Goal: Communication & Community: Ask a question

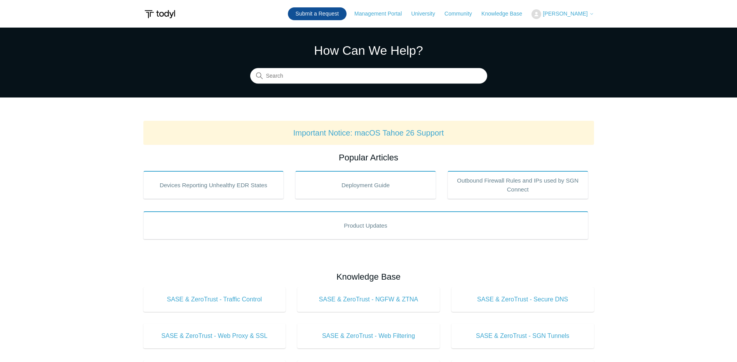
click at [337, 15] on link "Submit a Request" at bounding box center [317, 13] width 59 height 13
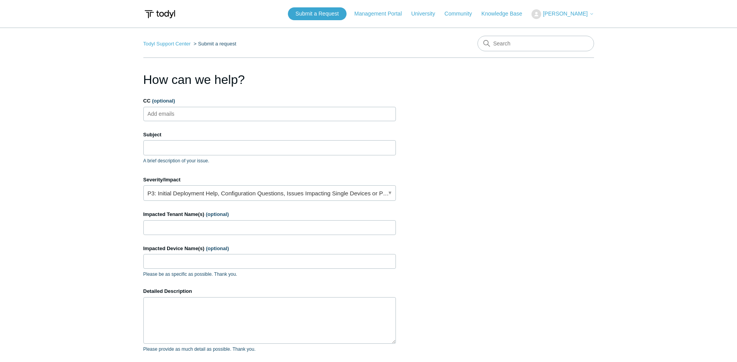
click at [163, 156] on div "Subject A brief description of your issue." at bounding box center [269, 147] width 253 height 33
click at [164, 150] on input "Subject" at bounding box center [269, 147] width 253 height 15
click at [163, 112] on input "CC (optional)" at bounding box center [168, 114] width 46 height 12
type input "[PERSON_NAME][EMAIL_ADDRESS][DOMAIN_NAME]"
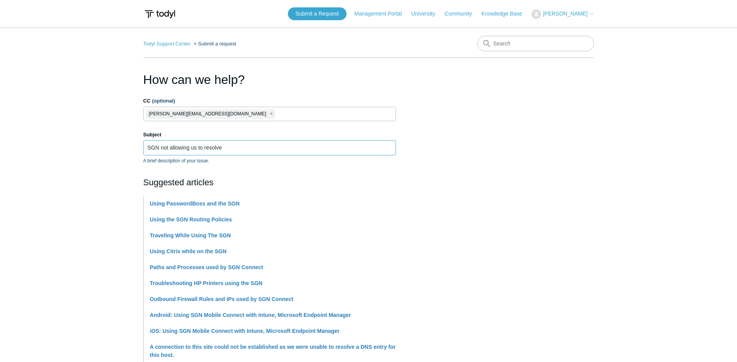
type input "SGN not allowing us to resolve"
click at [228, 152] on input "SGN not allowing us to resolve" at bounding box center [269, 147] width 253 height 15
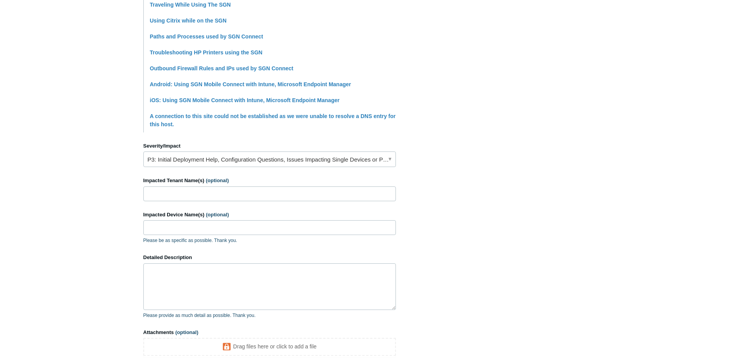
scroll to position [233, 0]
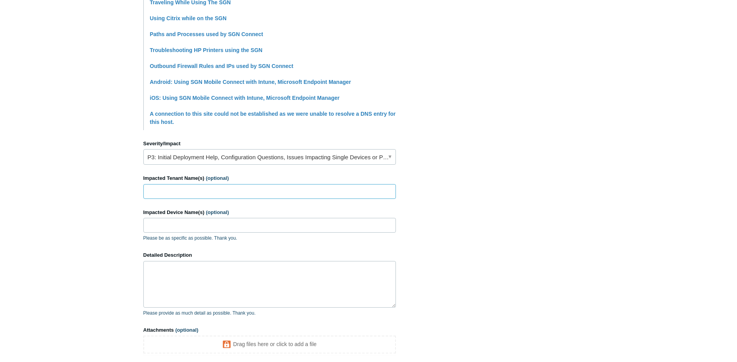
click at [198, 186] on input "Impacted Tenant Name(s) (optional)" at bounding box center [269, 191] width 253 height 15
type input "Modo Networks"
type input "Arugula"
click at [209, 285] on textarea "Detailed Description" at bounding box center [269, 284] width 253 height 47
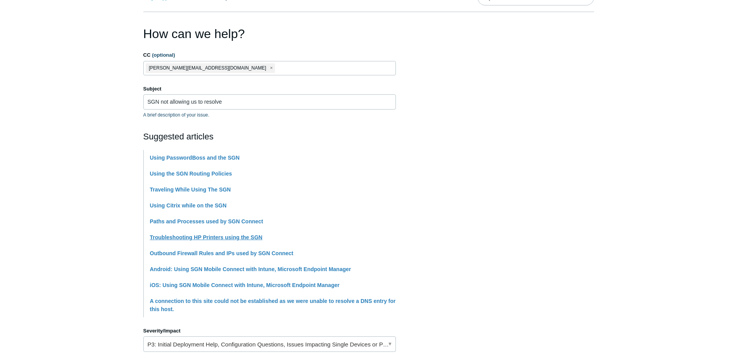
scroll to position [0, 0]
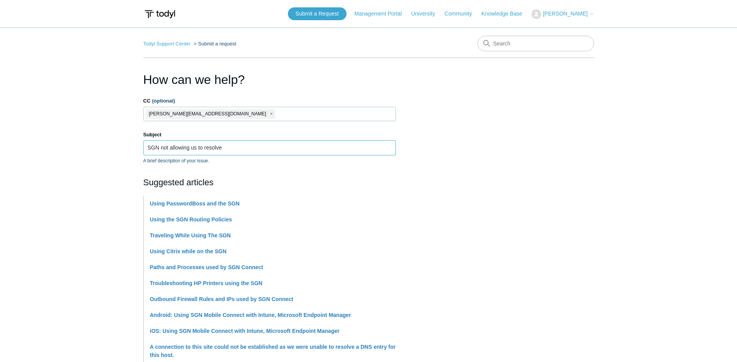
drag, startPoint x: 235, startPoint y: 148, endPoint x: 223, endPoint y: 152, distance: 12.1
click at [223, 152] on input "SGN not allowing us to resolve" at bounding box center [269, 147] width 253 height 15
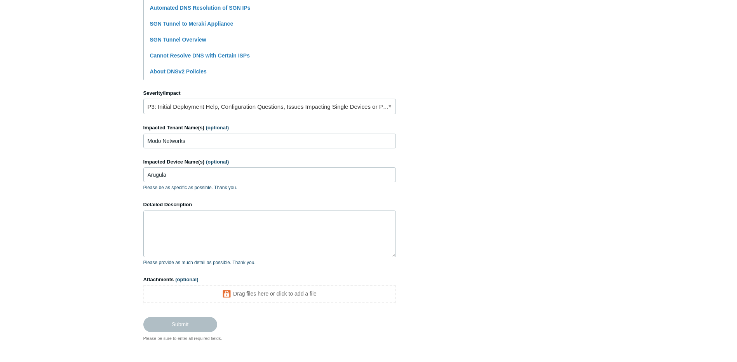
scroll to position [311, 0]
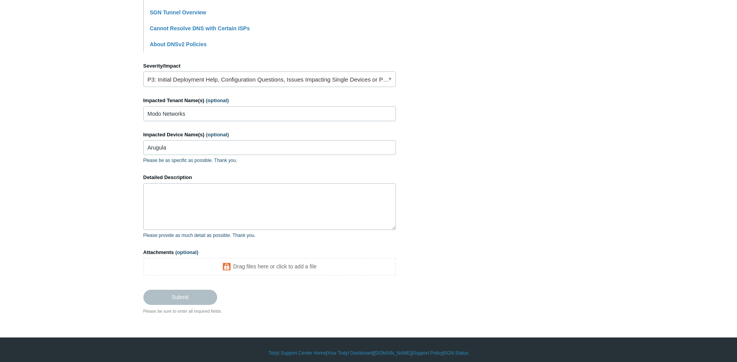
type input "SGN not resolving for mx records nslookup"
click at [266, 178] on label "Detailed Description" at bounding box center [269, 178] width 253 height 8
click at [266, 183] on textarea "Detailed Description" at bounding box center [269, 206] width 253 height 47
click at [256, 202] on textarea "Detailed Description" at bounding box center [269, 206] width 253 height 47
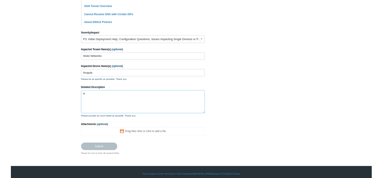
scroll to position [308, 0]
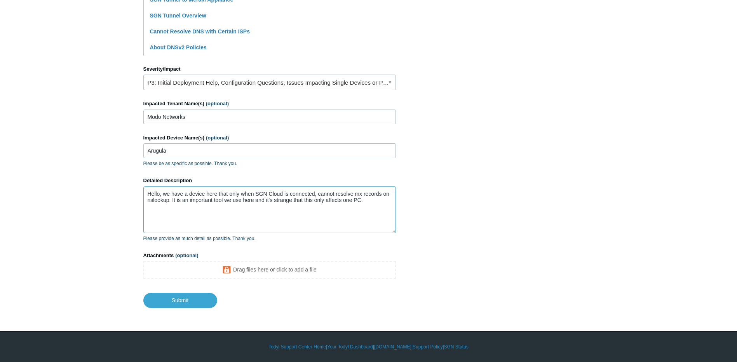
click at [380, 211] on textarea "Hello, we have a device here that only when SGN Cloud is connected, cannot reso…" at bounding box center [269, 209] width 253 height 47
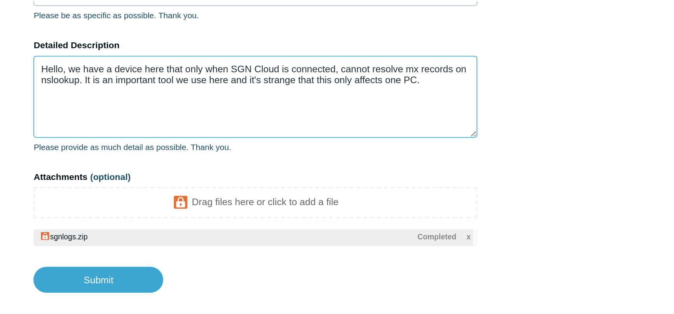
scroll to position [321, 0]
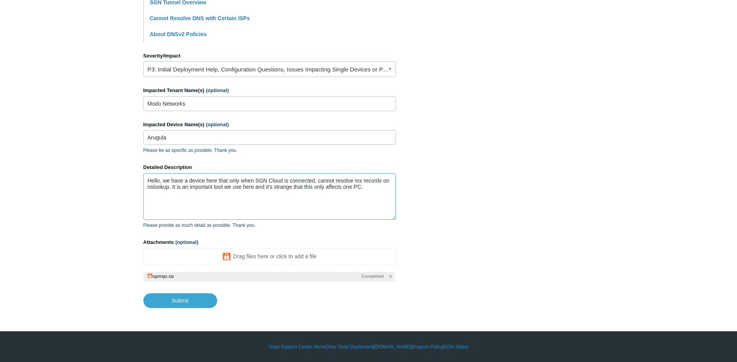
click at [379, 186] on textarea "Hello, we have a device here that only when SGN Cloud is connected, cannot reso…" at bounding box center [269, 196] width 253 height 47
click at [375, 191] on textarea "Hello, we have a device here that only when SGN Cloud is connected, cannot reso…" at bounding box center [269, 196] width 253 height 47
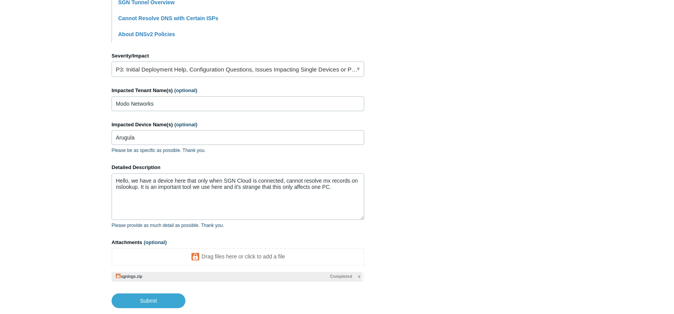
click at [359, 277] on span "x" at bounding box center [359, 276] width 2 height 7
click at [398, 176] on section "How can we help? CC (optional) roger@modonetworks.net Subject SGN not resolving…" at bounding box center [336, 28] width 451 height 559
click at [335, 190] on textarea "Hello, we have a device here that only when SGN Cloud is connected, cannot reso…" at bounding box center [237, 196] width 253 height 47
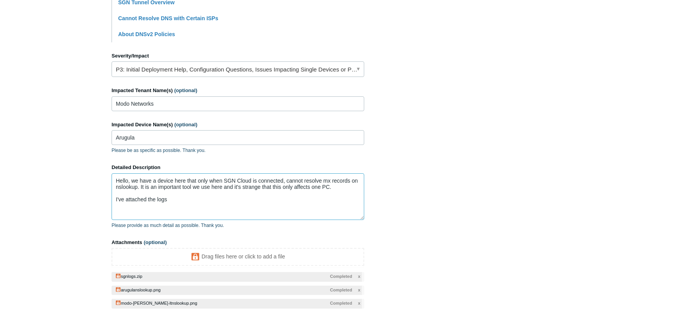
click at [214, 196] on textarea "Hello, we have a device here that only when SGN Cloud is connected, cannot reso…" at bounding box center [237, 196] width 253 height 47
click at [213, 202] on textarea "Hello, we have a device here that only when SGN Cloud is connected, cannot reso…" at bounding box center [237, 196] width 253 height 47
click at [311, 206] on textarea "Hello, we have a device here that only when SGN Cloud is connected, cannot reso…" at bounding box center [237, 196] width 253 height 47
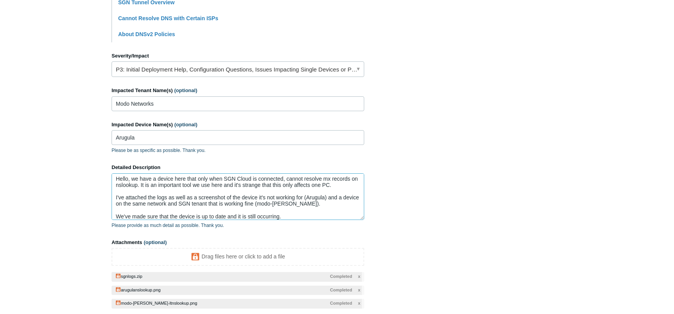
click at [256, 186] on textarea "Hello, we have a device here that only when SGN Cloud is connected, cannot reso…" at bounding box center [237, 196] width 253 height 47
drag, startPoint x: 132, startPoint y: 184, endPoint x: 301, endPoint y: 188, distance: 168.7
click at [292, 178] on textarea "Hello, we have a device here that only when SGN Cloud is connected, cannot reso…" at bounding box center [237, 196] width 253 height 47
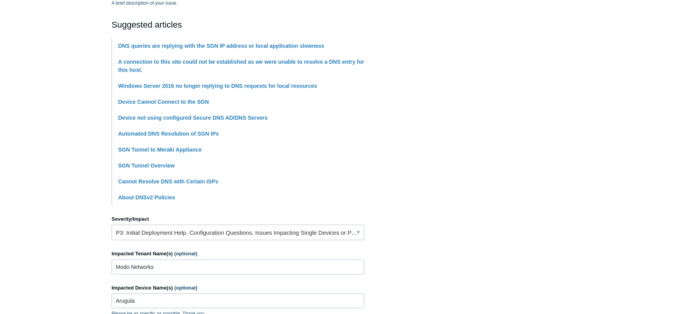
scroll to position [194, 0]
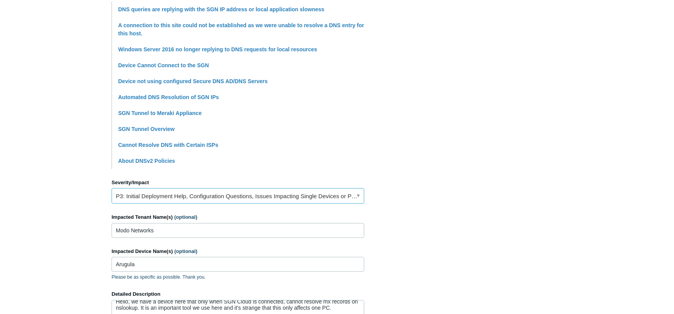
click at [212, 200] on link "P3: Initial Deployment Help, Configuration Questions, Issues Impacting Single D…" at bounding box center [237, 196] width 253 height 16
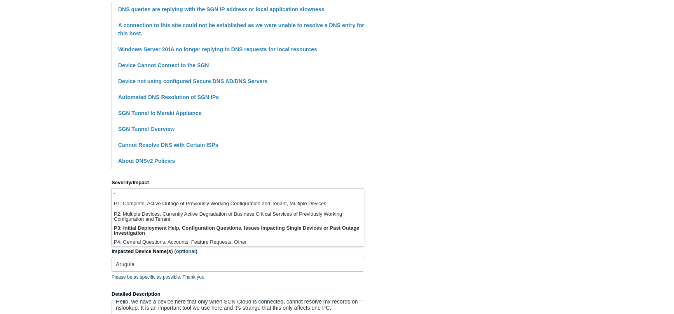
click at [419, 204] on section "How can we help? CC (optional) roger@modonetworks.net Subject SGN not resolving…" at bounding box center [336, 168] width 451 height 585
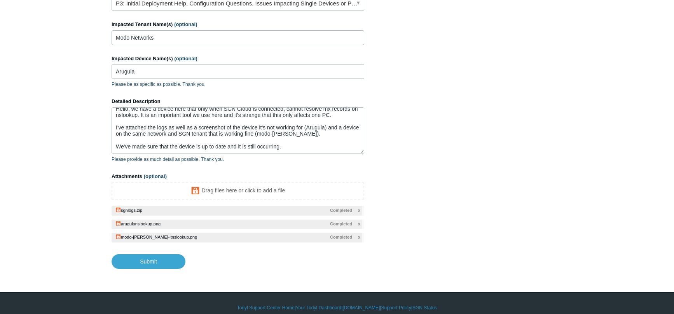
scroll to position [396, 0]
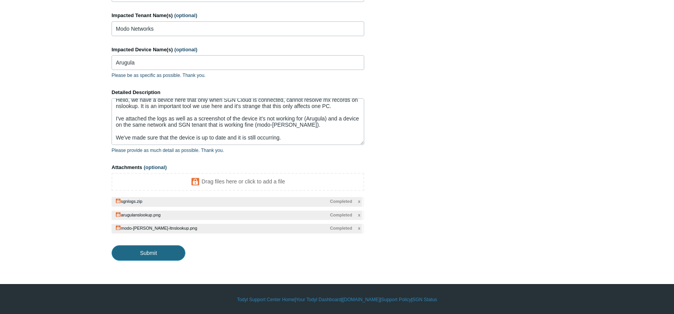
click at [169, 249] on input "Submit" at bounding box center [148, 253] width 74 height 16
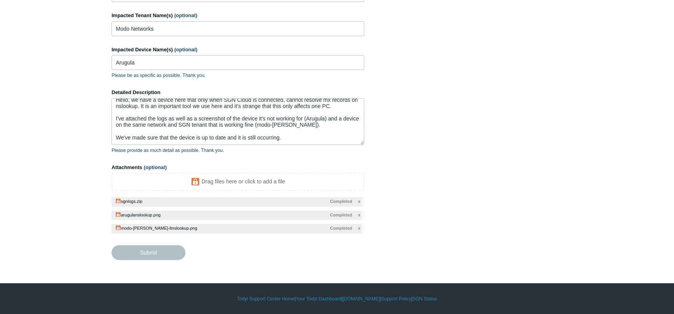
type textarea "Hello, we have a device here that only when SGN Cloud is connected, cannot reso…"
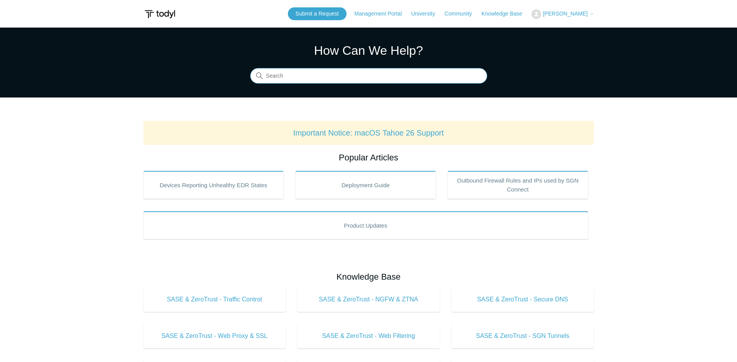
click at [275, 78] on input "Search" at bounding box center [368, 76] width 237 height 16
type input "sgn update"
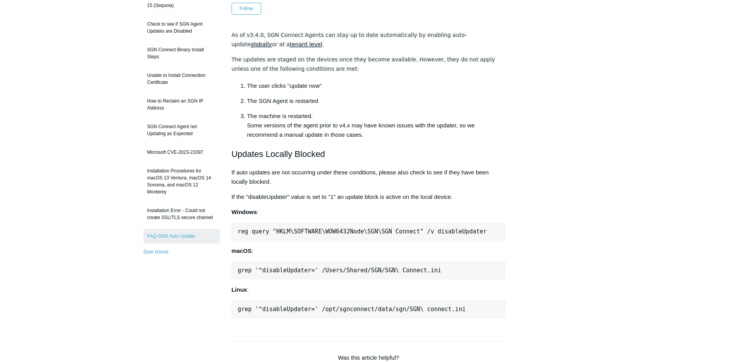
scroll to position [78, 0]
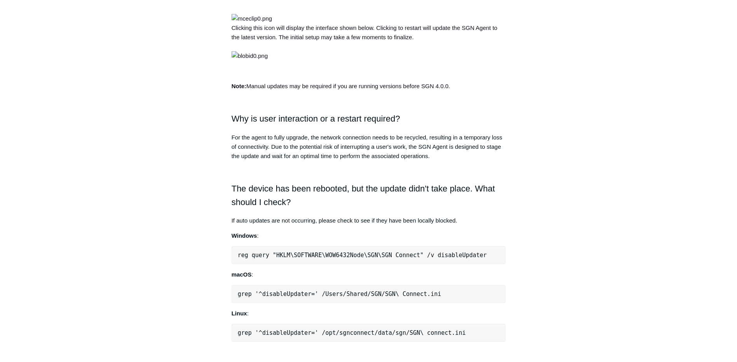
scroll to position [505, 0]
